Goal: Task Accomplishment & Management: Manage account settings

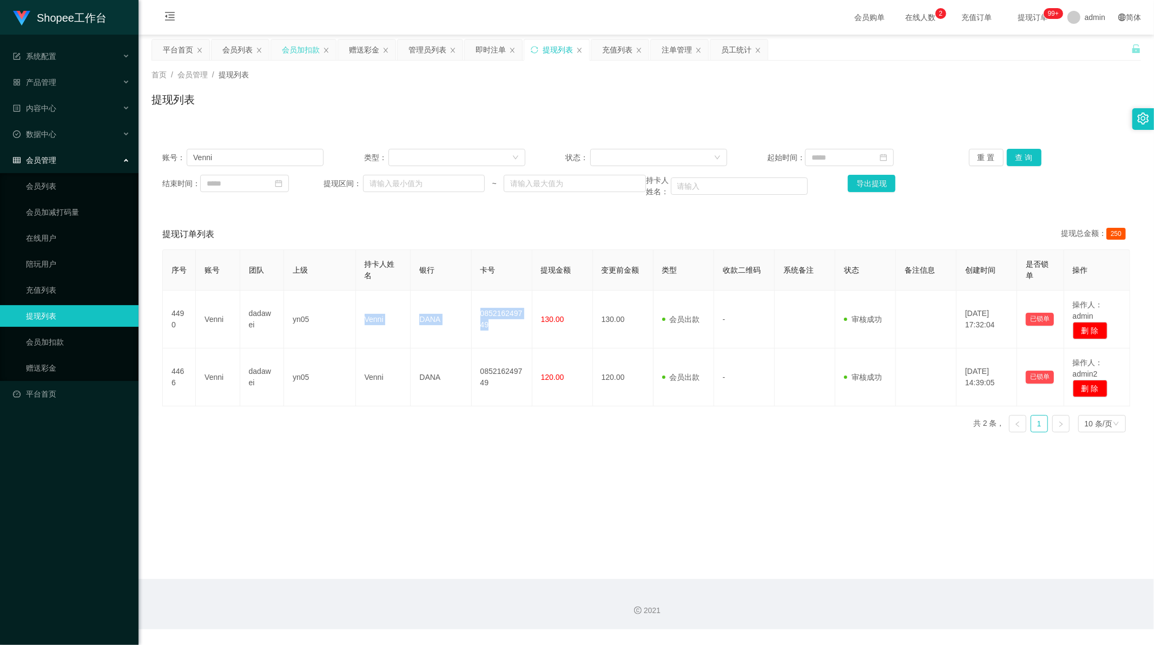
scroll to position [1, 0]
click at [304, 56] on div "会员加扣款" at bounding box center [301, 49] width 38 height 21
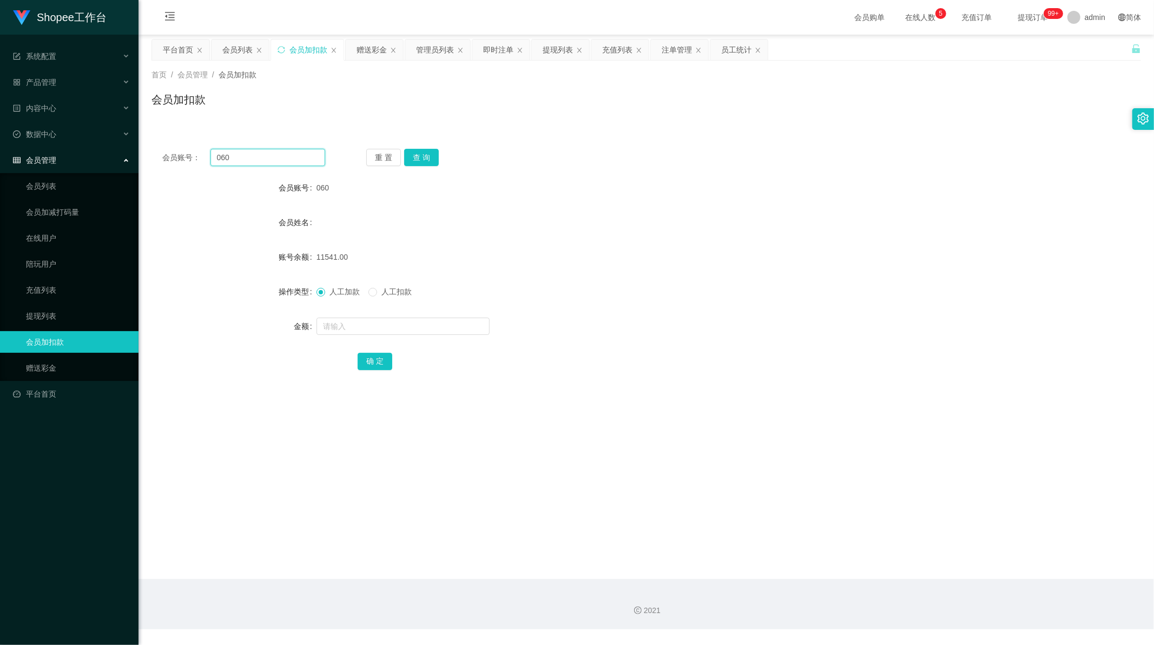
click at [276, 157] on input "060" at bounding box center [267, 157] width 115 height 17
paste input "A986"
type input "A986"
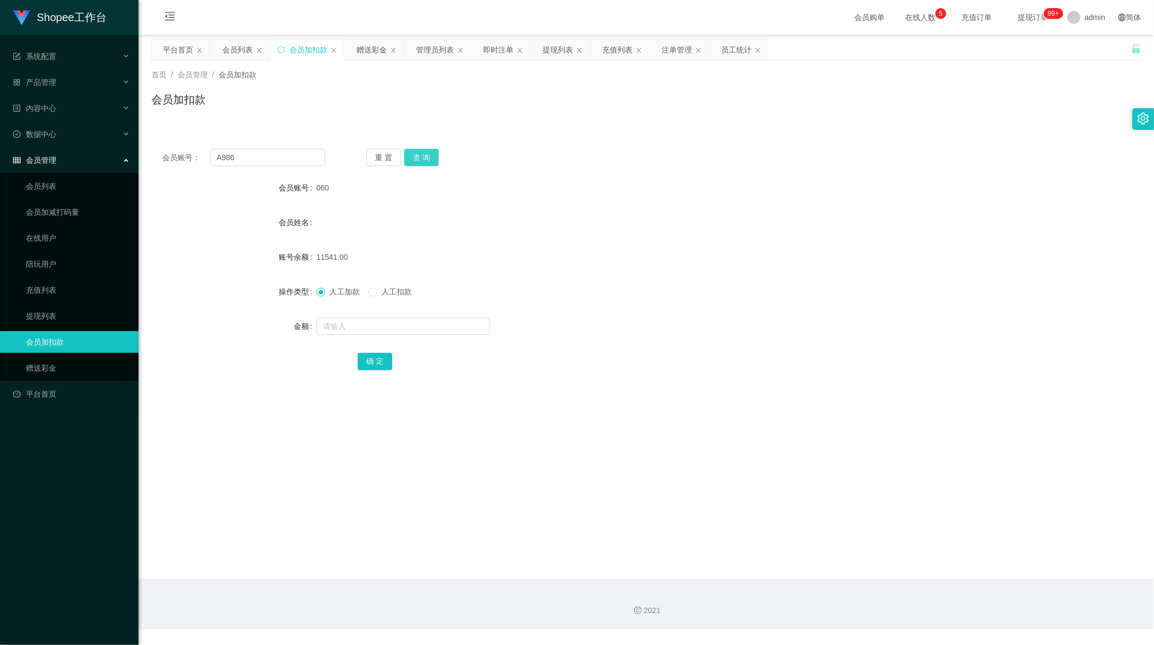
click at [422, 157] on button "查 询" at bounding box center [421, 157] width 35 height 17
drag, startPoint x: 346, startPoint y: 324, endPoint x: 374, endPoint y: 338, distance: 31.5
click at [345, 325] on input "text" at bounding box center [403, 326] width 173 height 17
paste input "900"
type input "900"
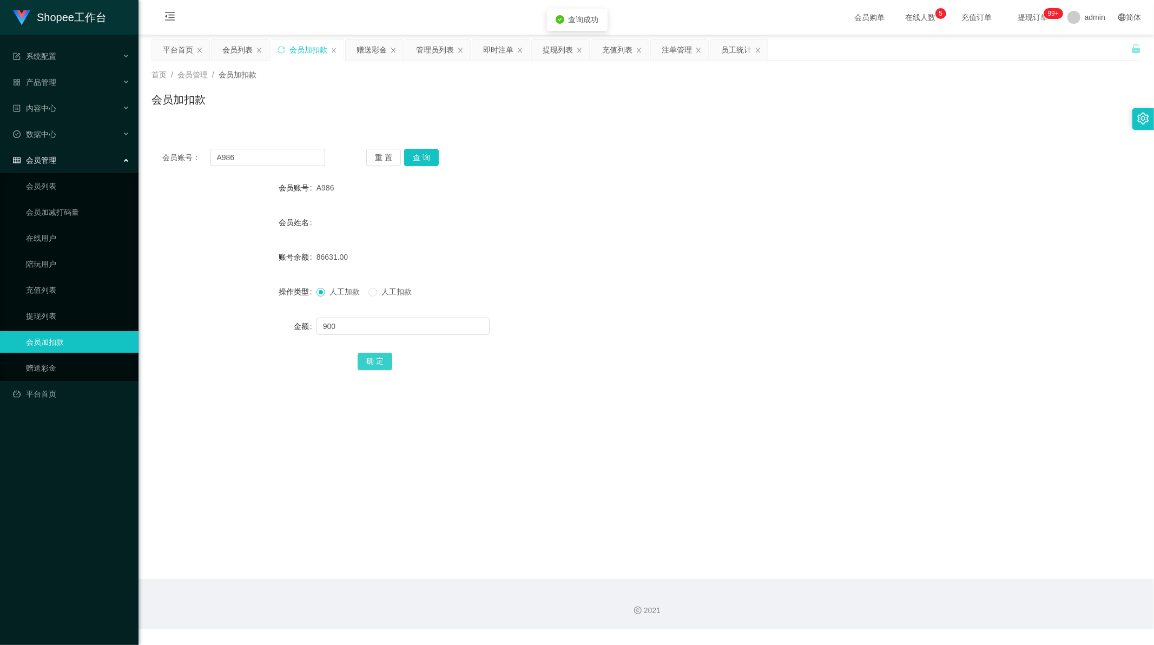
click at [385, 360] on button "确 定" at bounding box center [375, 361] width 35 height 17
click at [259, 157] on input "A986" at bounding box center [267, 157] width 115 height 17
drag, startPoint x: 259, startPoint y: 157, endPoint x: 299, endPoint y: 158, distance: 40.1
click at [260, 157] on input "A986" at bounding box center [267, 157] width 115 height 17
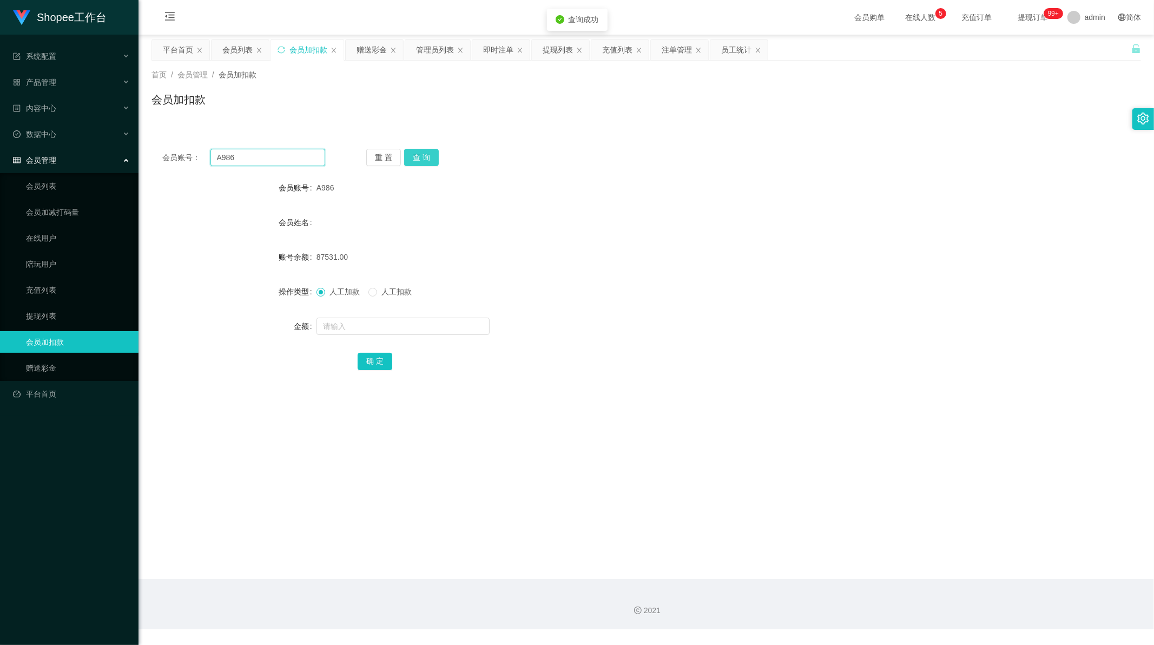
paste input "3"
type input "A983"
click at [425, 156] on button "查 询" at bounding box center [421, 157] width 35 height 17
click at [344, 333] on input "text" at bounding box center [403, 326] width 173 height 17
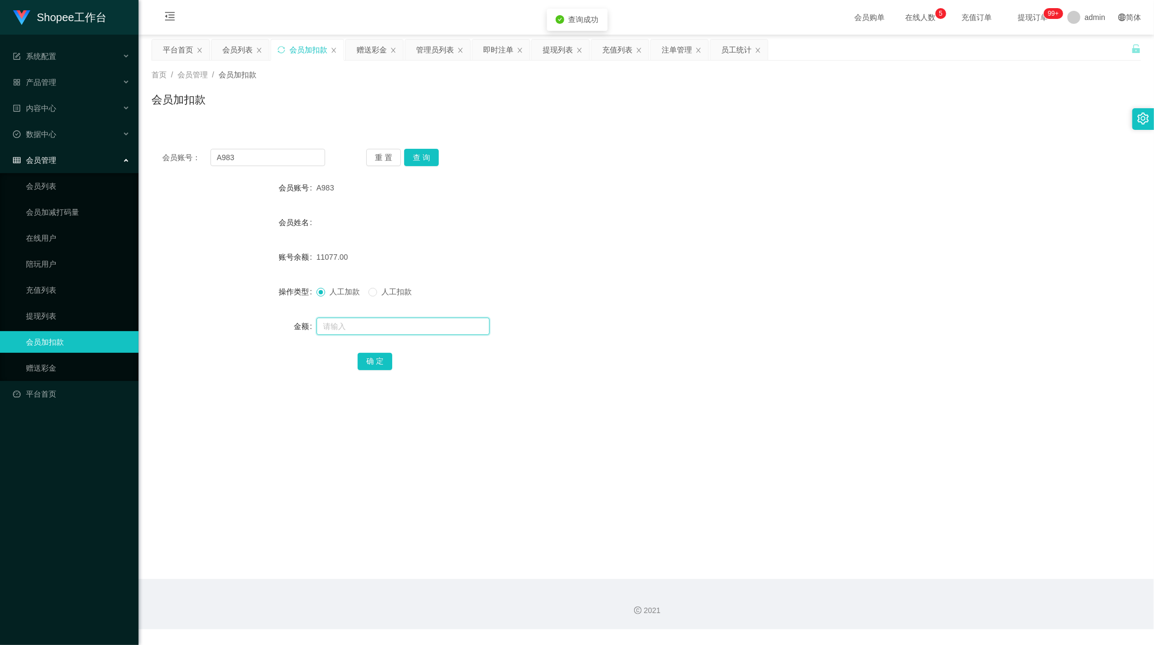
paste input "350"
type input "350"
click at [372, 359] on button "确 定" at bounding box center [375, 361] width 35 height 17
click at [249, 159] on input "A983" at bounding box center [267, 157] width 115 height 17
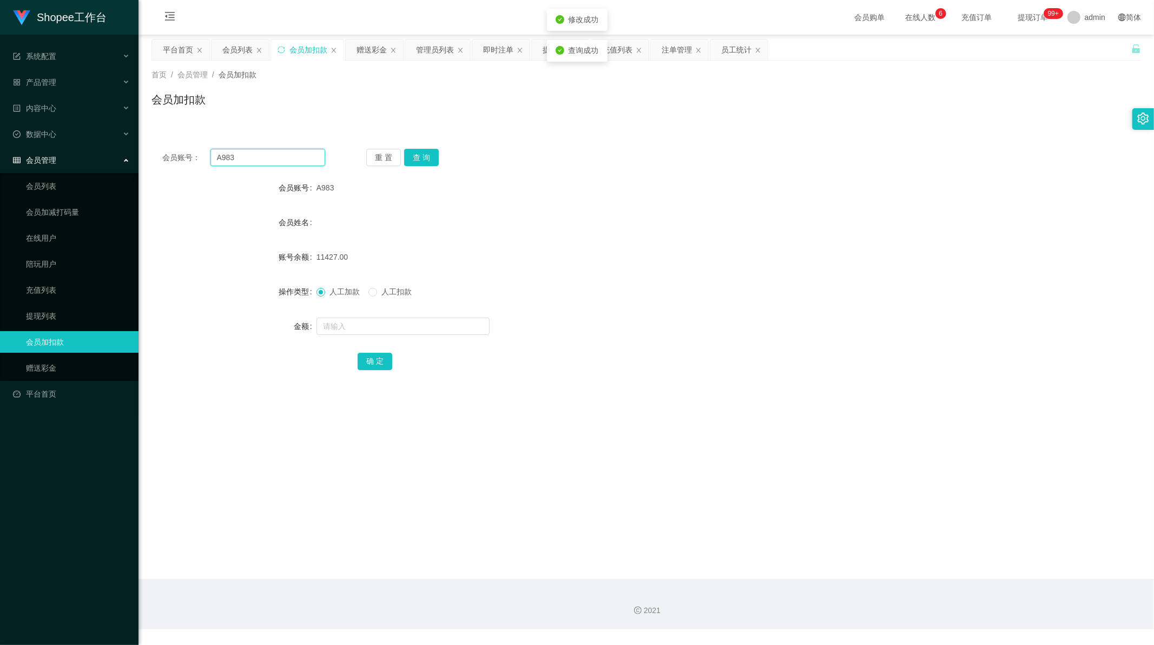
click at [249, 159] on input "A983" at bounding box center [267, 157] width 115 height 17
paste input "982"
type input "982"
click at [422, 154] on button "查 询" at bounding box center [421, 157] width 35 height 17
click at [364, 329] on input "text" at bounding box center [403, 326] width 173 height 17
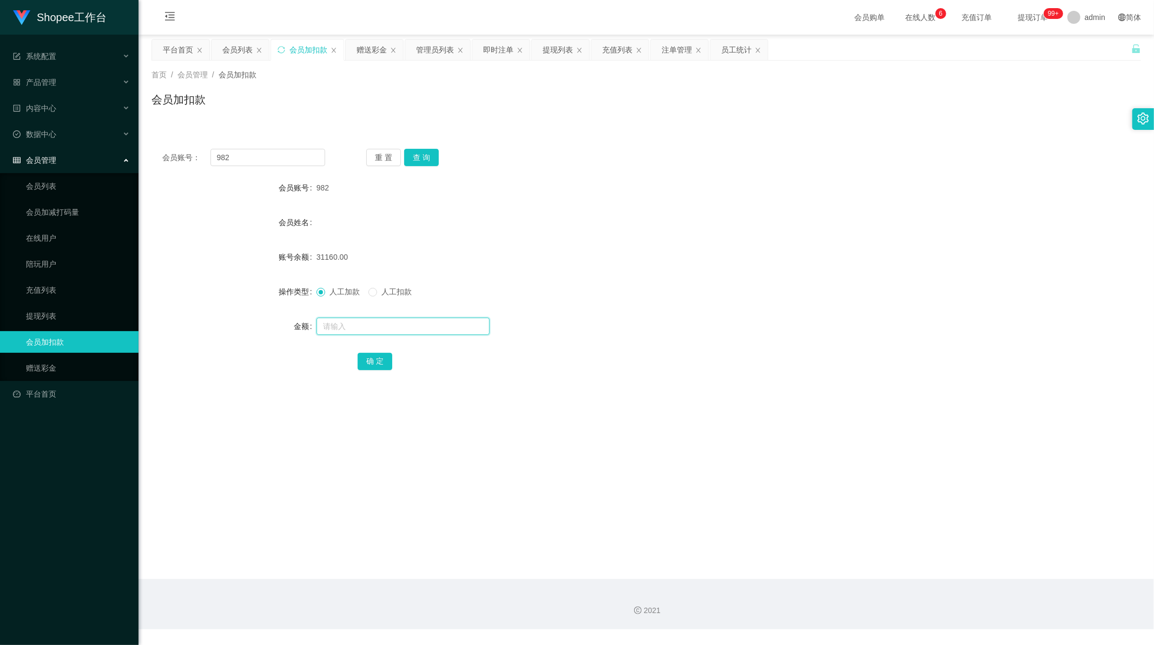
paste input "150"
type input "150"
click at [368, 361] on button "确 定" at bounding box center [375, 361] width 35 height 17
drag, startPoint x: 560, startPoint y: 291, endPoint x: 556, endPoint y: 287, distance: 5.8
click at [560, 291] on div "人工加款 人工扣款" at bounding box center [605, 292] width 577 height 22
